Goal: Task Accomplishment & Management: Use online tool/utility

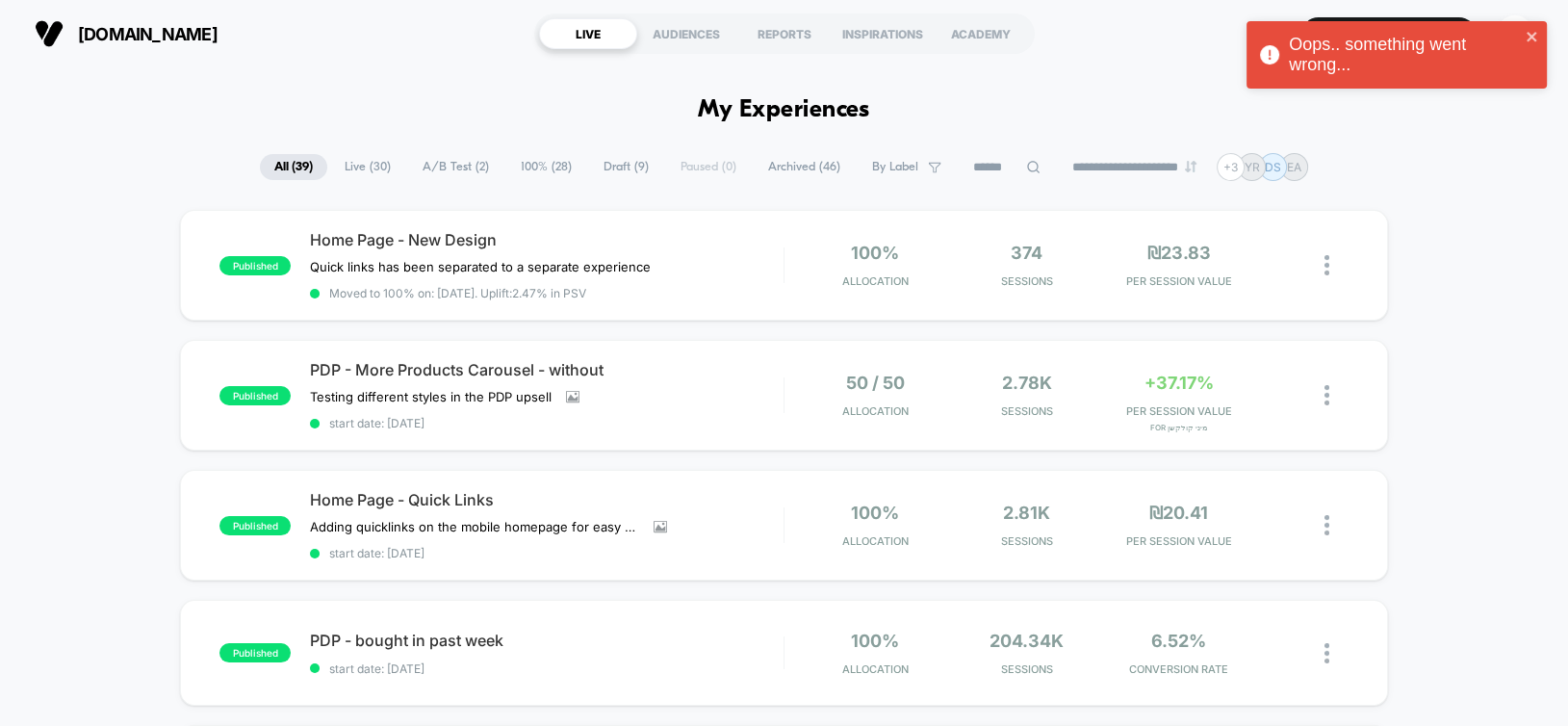
click at [1530, 36] on icon "close" at bounding box center [1532, 37] width 10 height 10
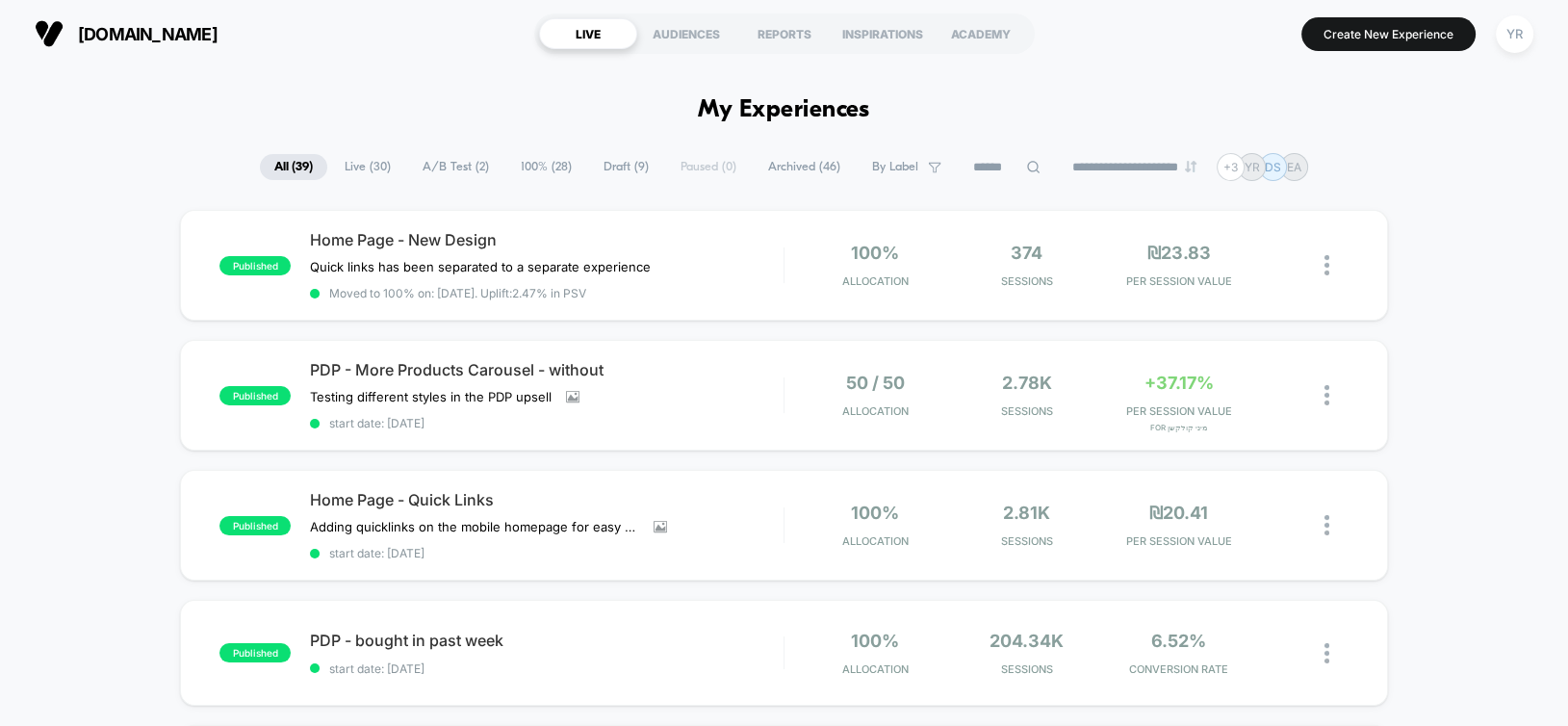
click at [1512, 25] on div "Oops.. something went wrong..." at bounding box center [1396, 21] width 308 height 8
click at [1518, 47] on div "YR" at bounding box center [1514, 34] width 38 height 38
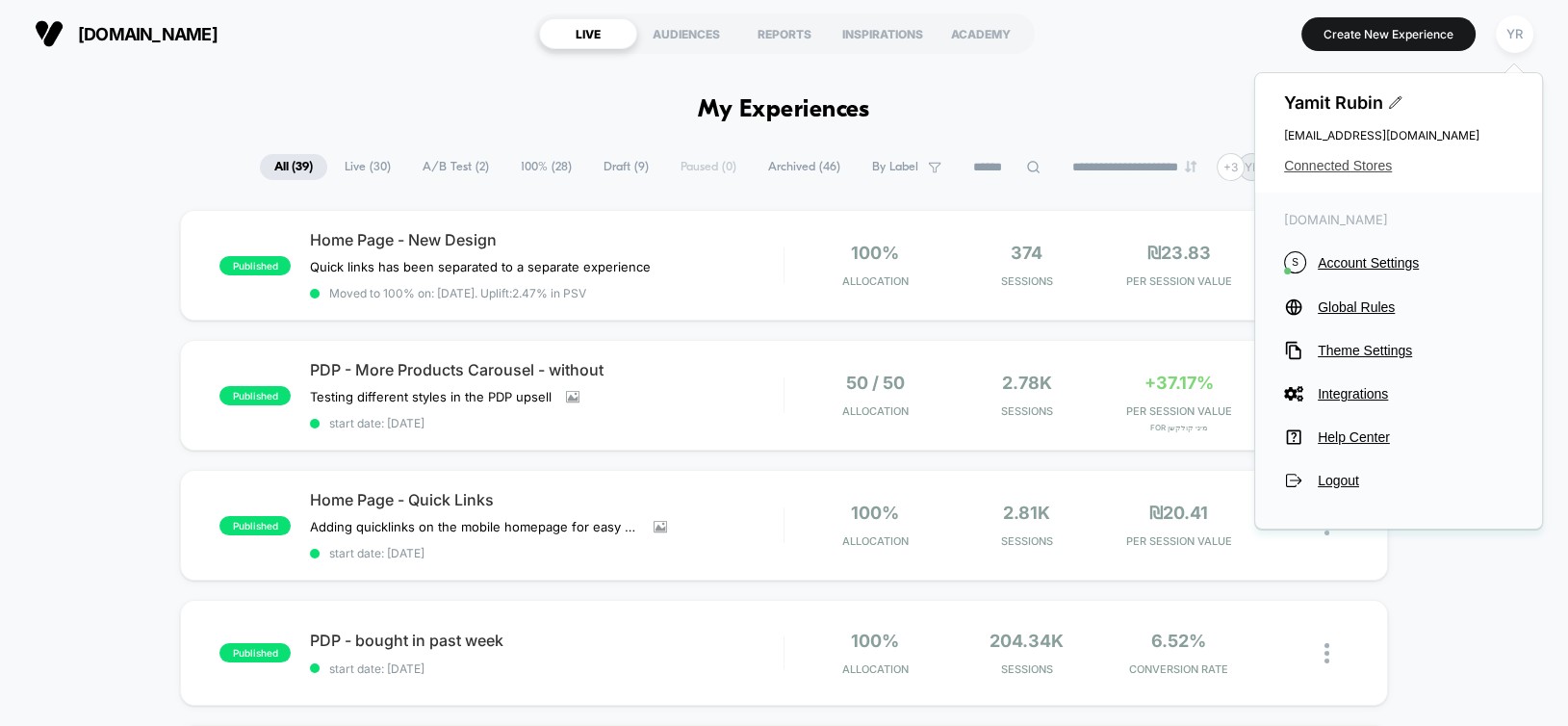
click at [1342, 170] on span "Connected Stores" at bounding box center [1398, 166] width 229 height 16
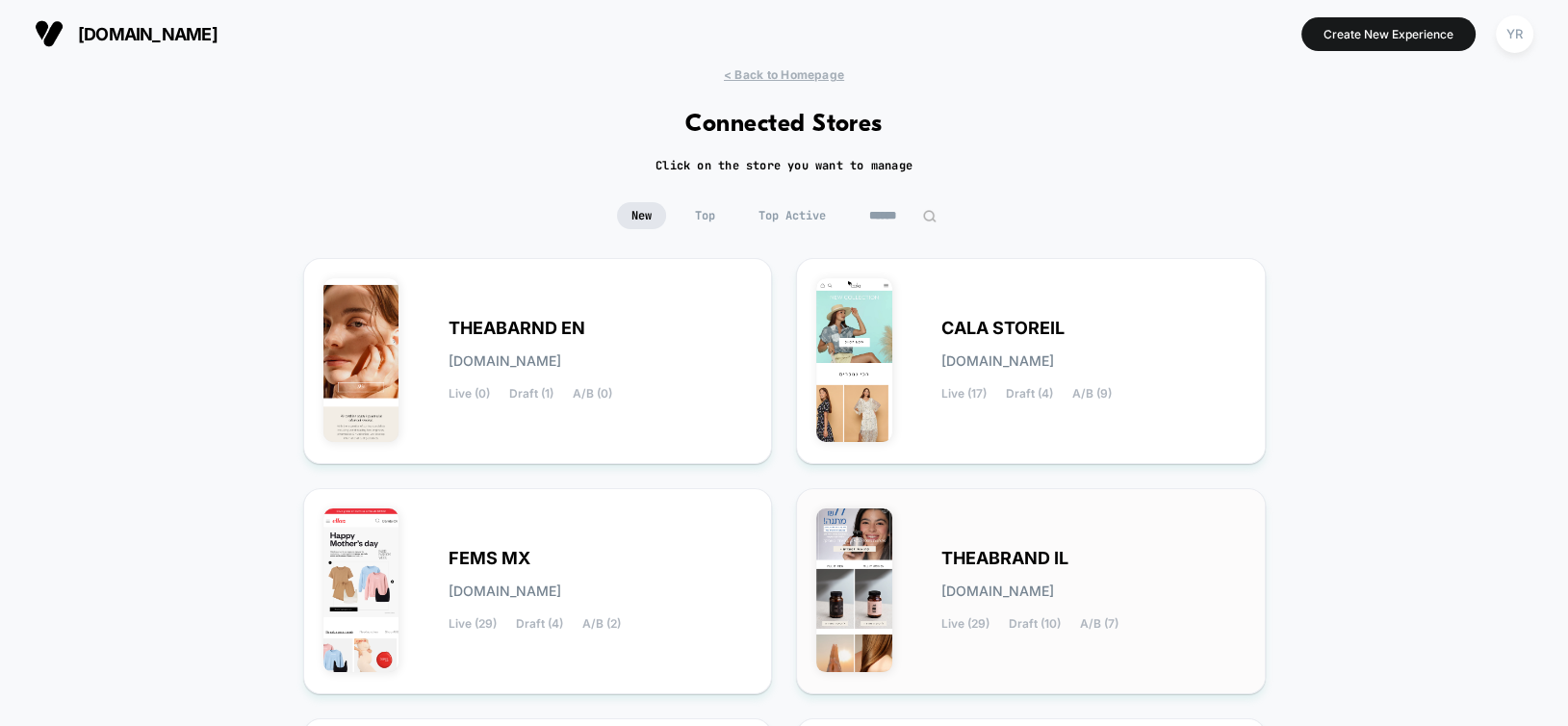
click at [866, 594] on img at bounding box center [855, 591] width 76 height 164
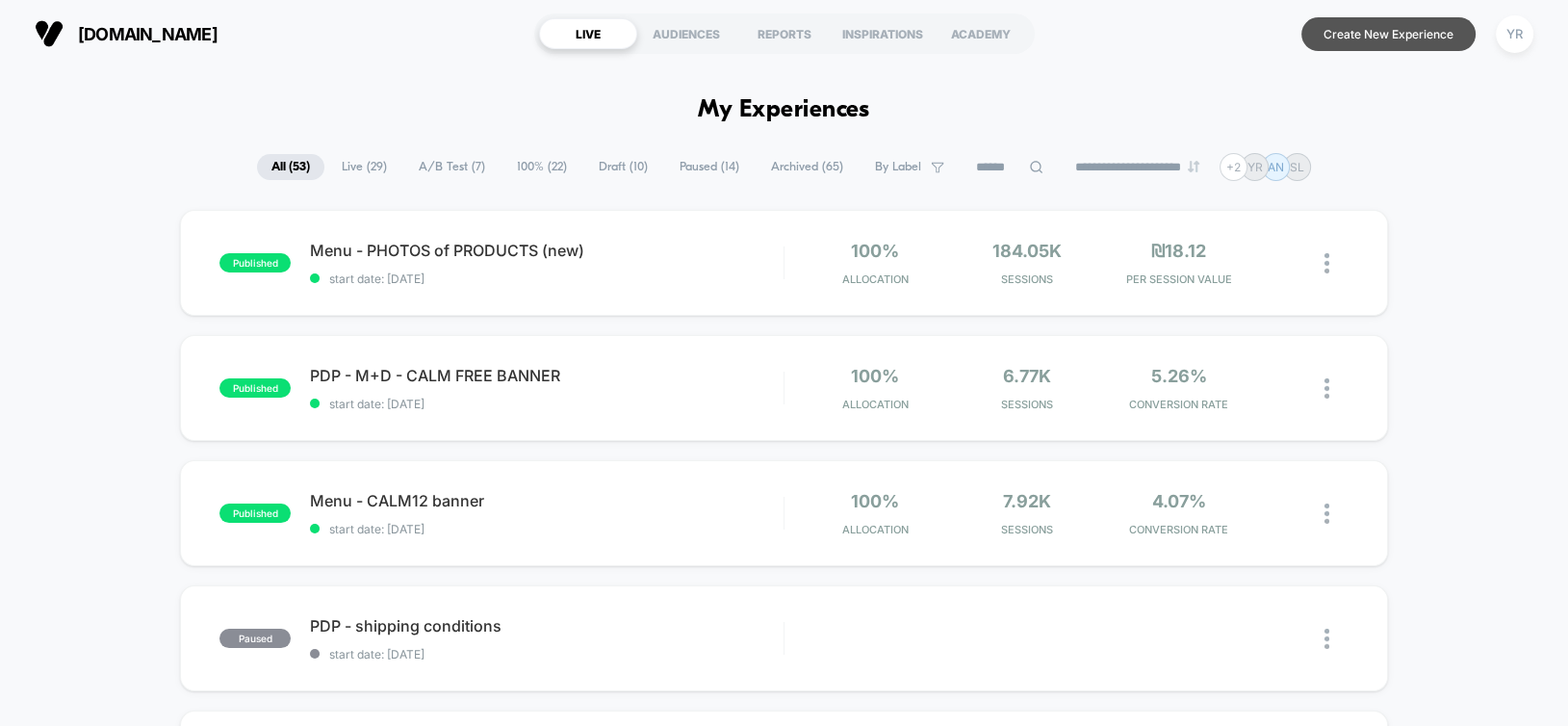
click at [1362, 35] on button "Create New Experience" at bounding box center [1388, 34] width 174 height 34
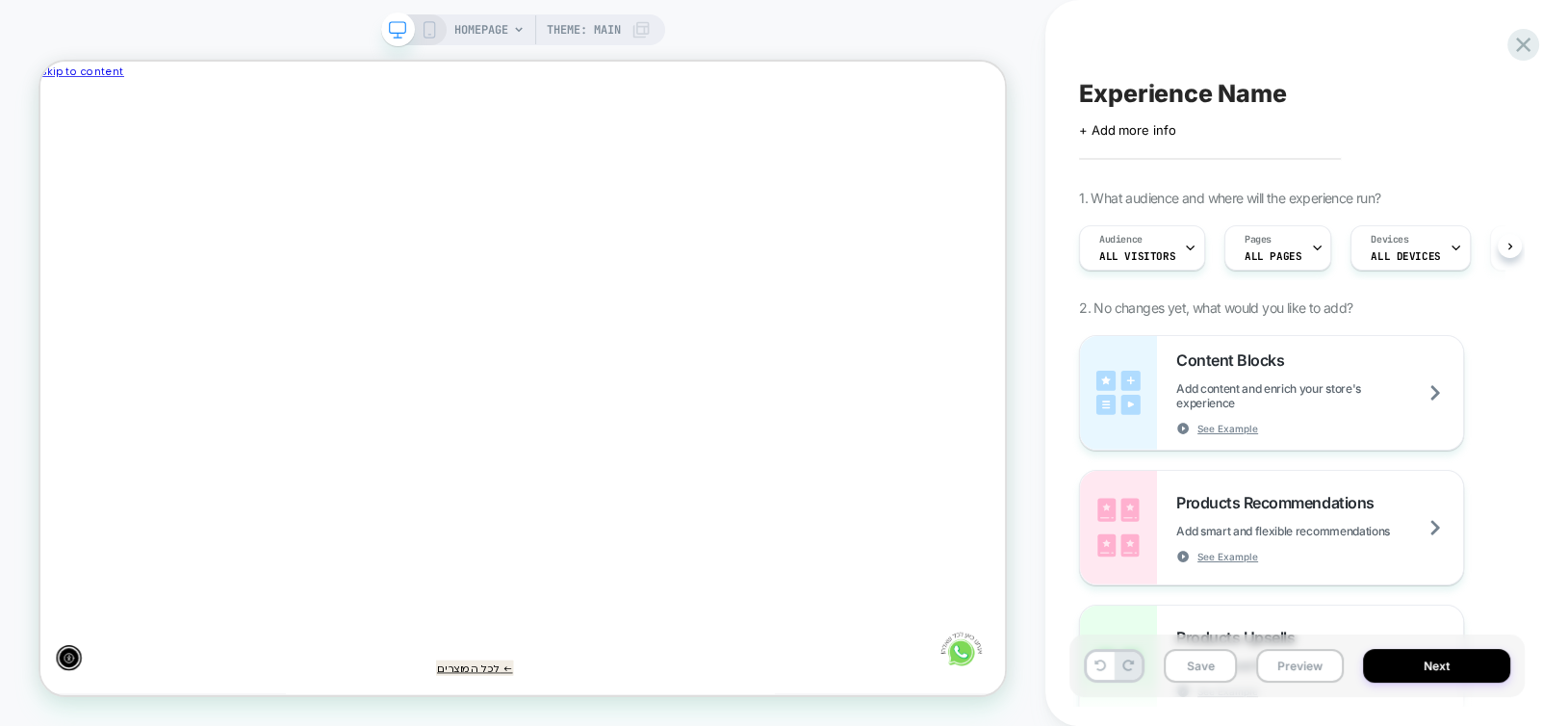
scroll to position [0, -1031]
click at [68, 227] on icon "Close" at bounding box center [57, 237] width 20 height 19
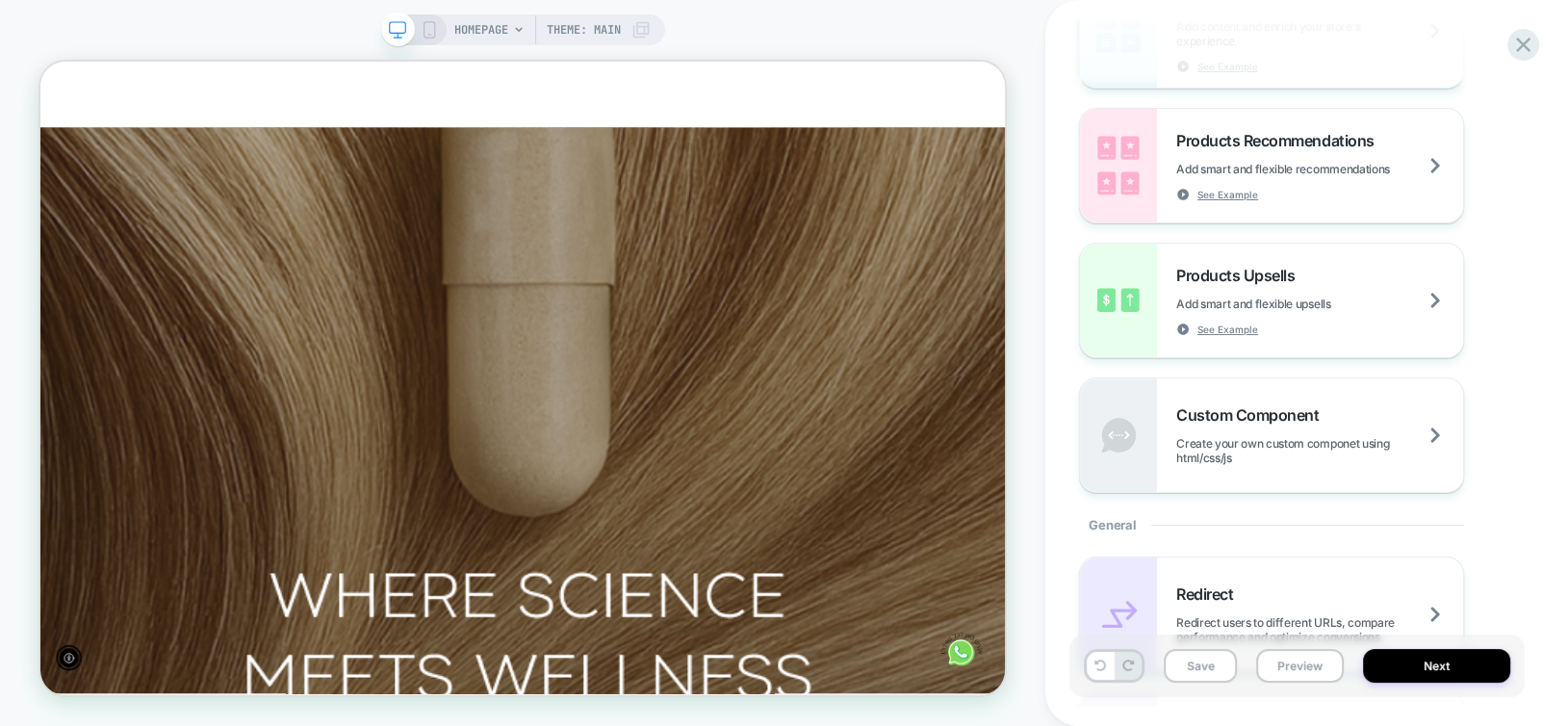
scroll to position [0, 0]
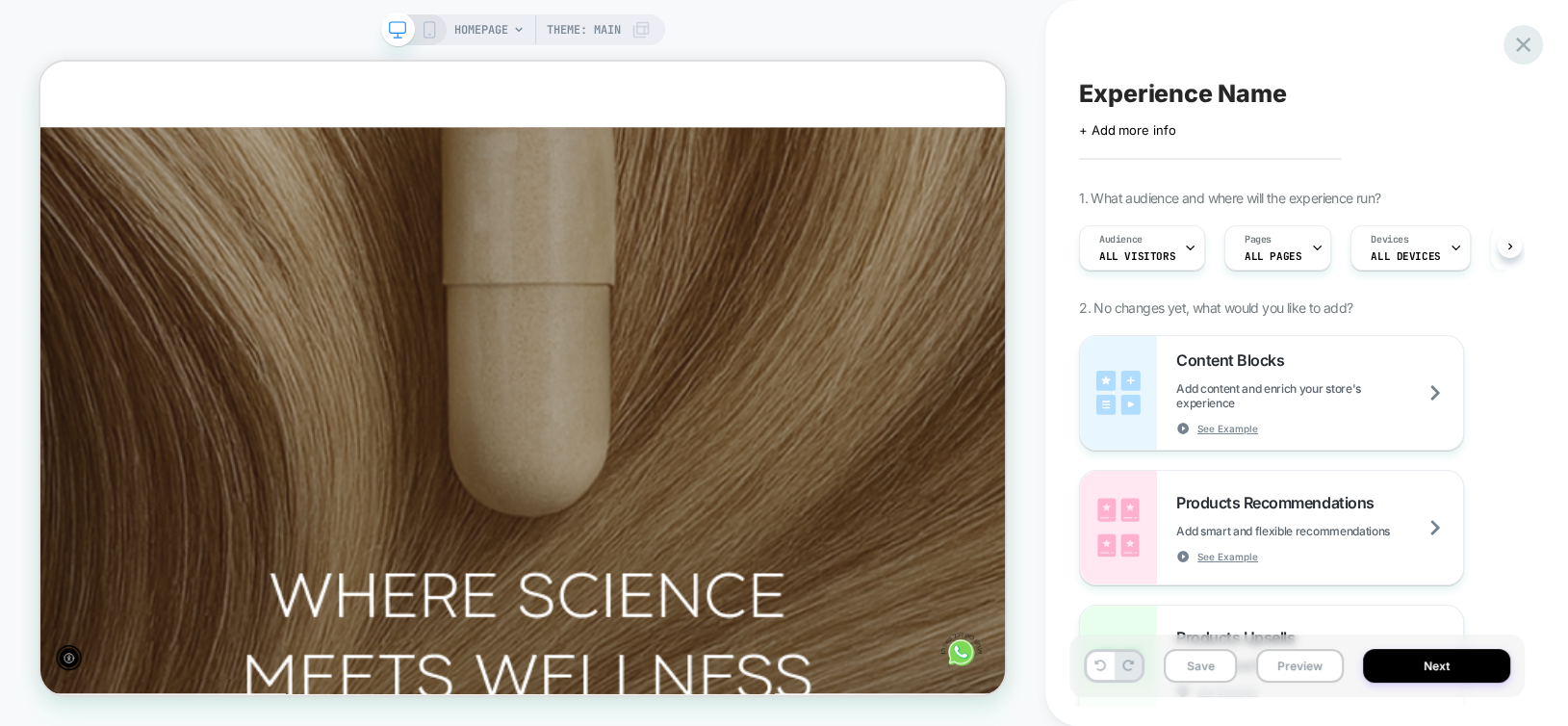
click at [1528, 46] on icon at bounding box center [1523, 45] width 26 height 26
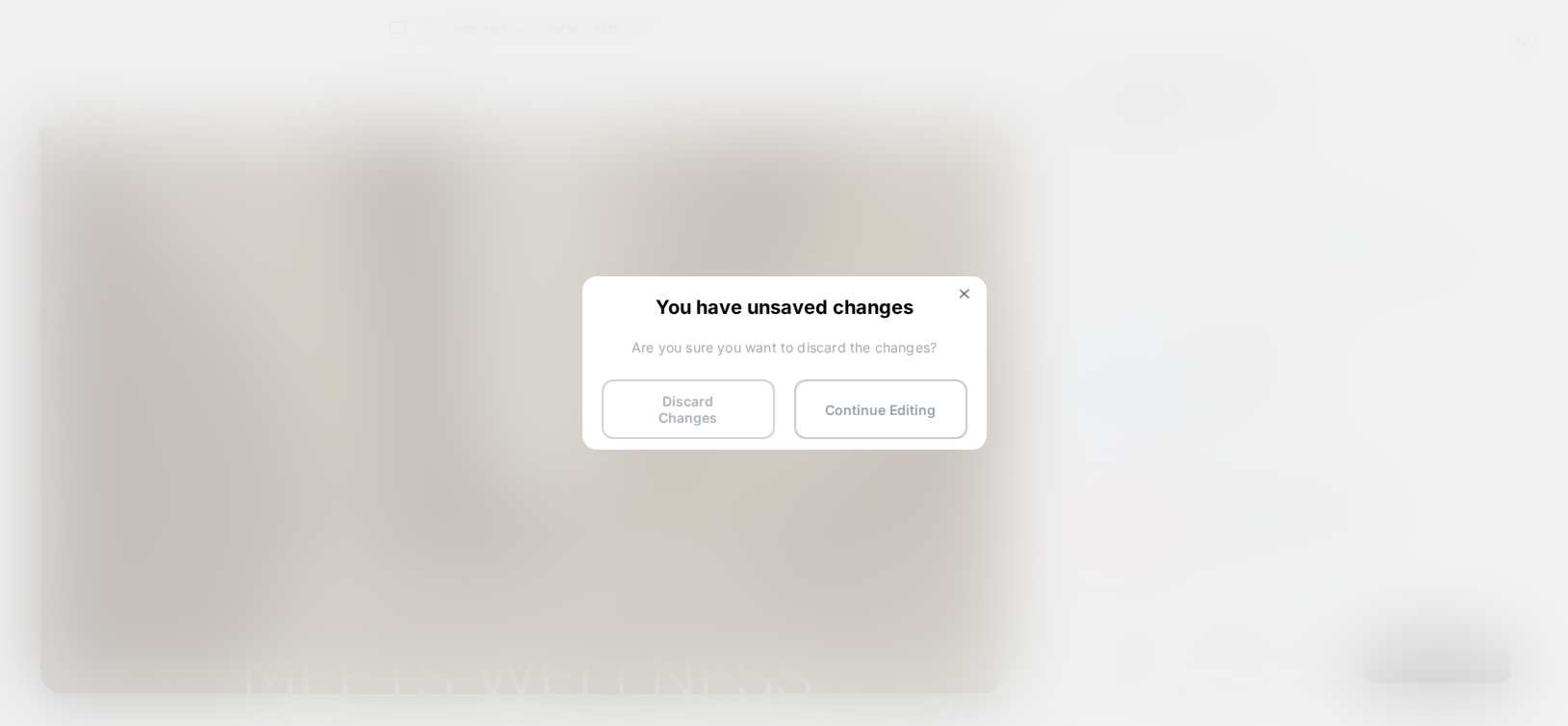
click at [706, 401] on button "Discard Changes" at bounding box center [688, 408] width 173 height 59
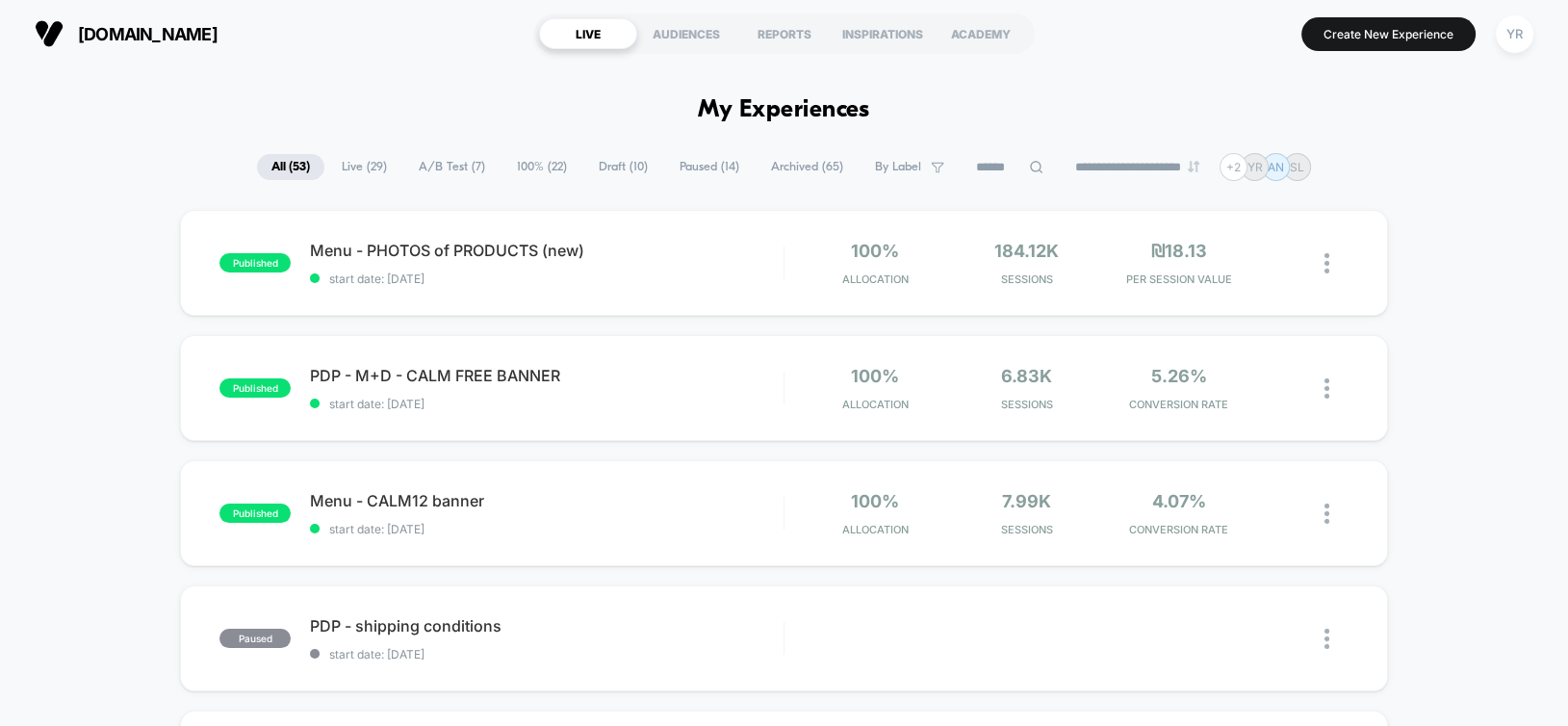
click at [344, 24] on section "[DOMAIN_NAME]" at bounding box center [275, 33] width 491 height 48
